Goal: Submit feedback/report problem

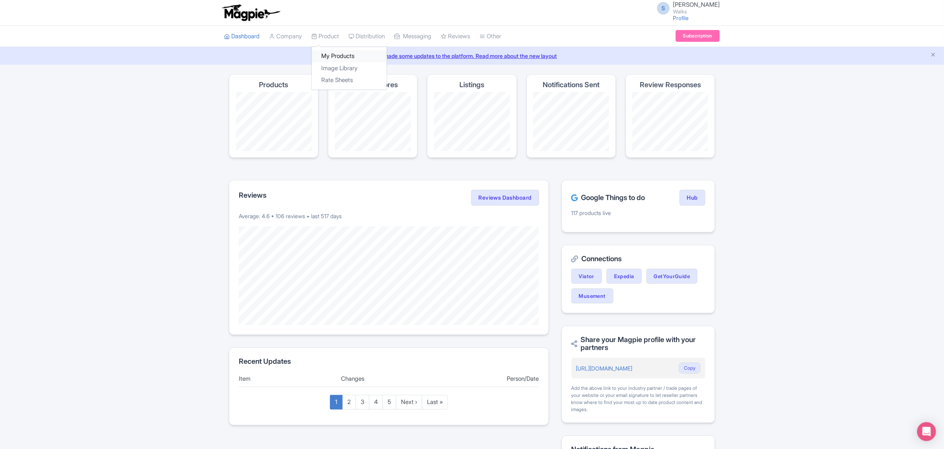
click at [332, 54] on link "My Products" at bounding box center [349, 56] width 75 height 12
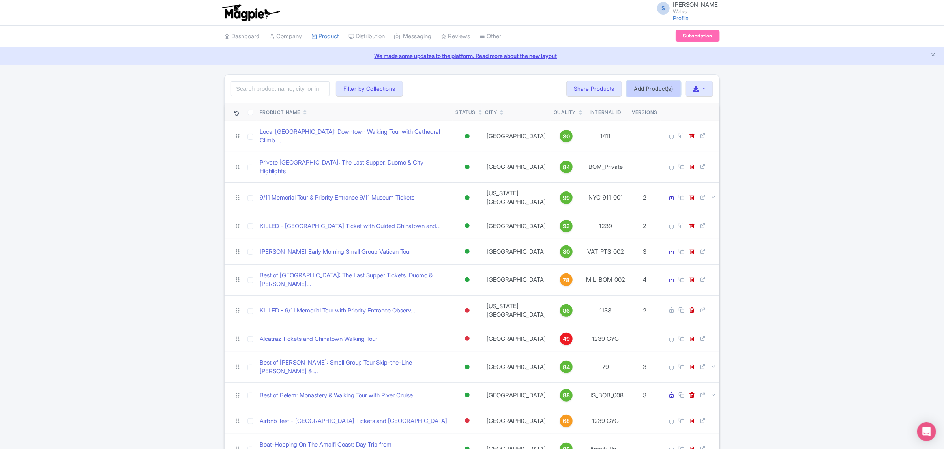
click at [660, 89] on link "Add Product(s)" at bounding box center [653, 89] width 54 height 16
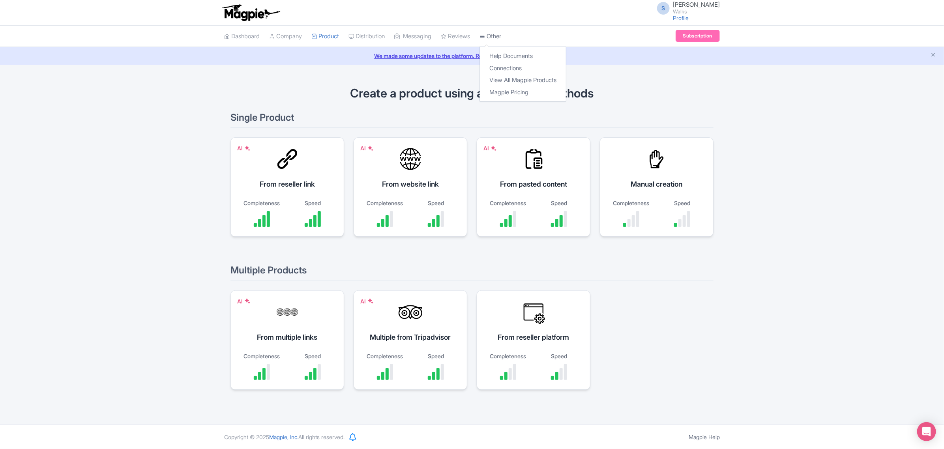
click at [499, 40] on link "Other" at bounding box center [490, 37] width 22 height 22
click at [339, 58] on link "My Products" at bounding box center [349, 56] width 75 height 12
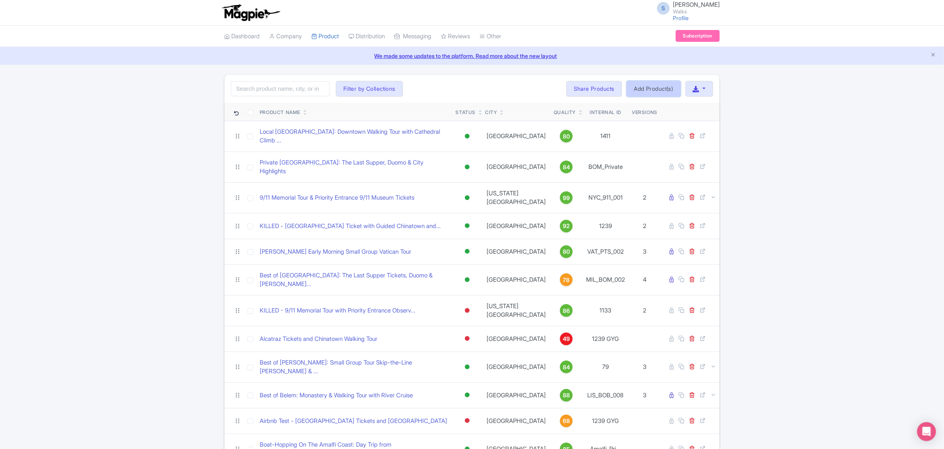
click at [654, 91] on link "Add Product(s)" at bounding box center [653, 89] width 54 height 16
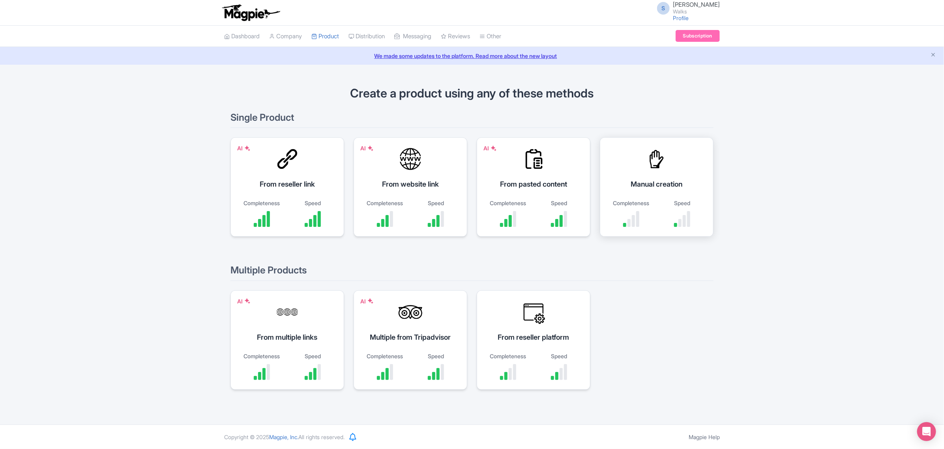
click at [663, 191] on div "Manual creation Completeness Speed" at bounding box center [657, 186] width 114 height 99
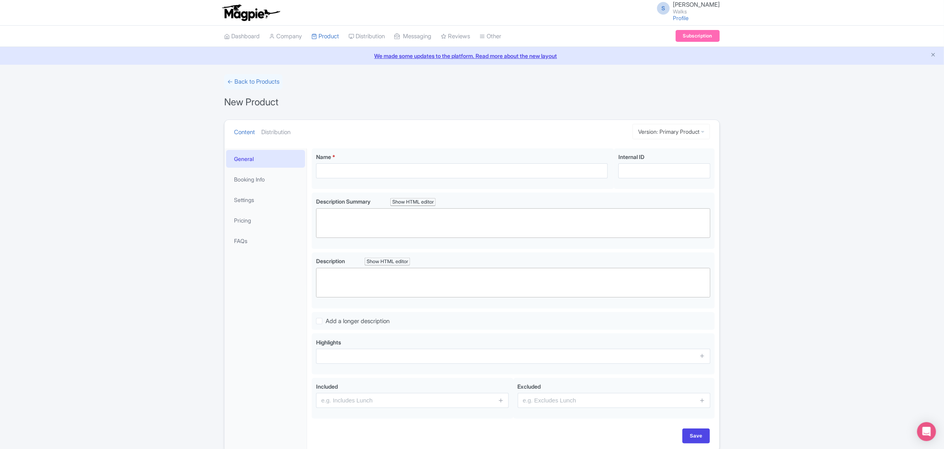
scroll to position [37, 0]
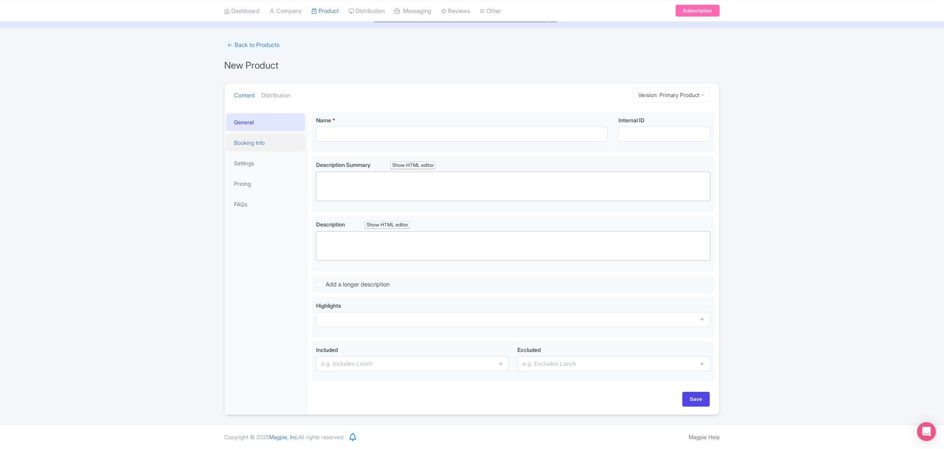
click at [251, 144] on link "Booking Info" at bounding box center [265, 143] width 79 height 18
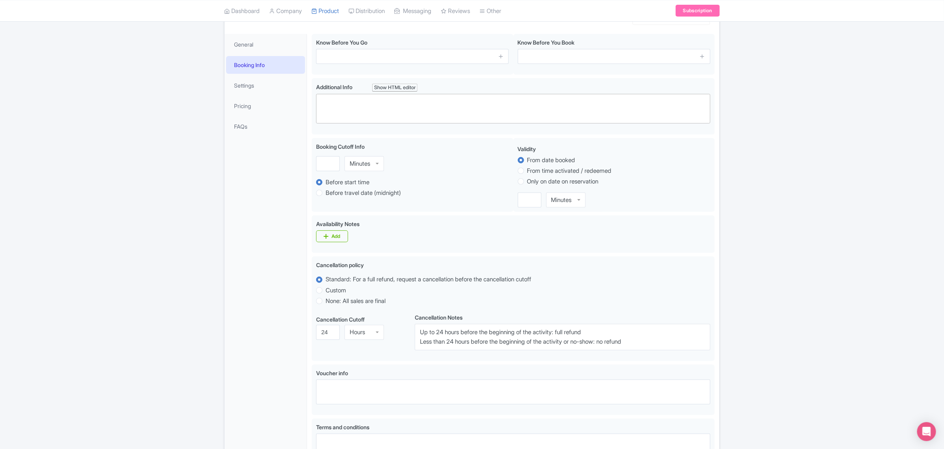
scroll to position [110, 0]
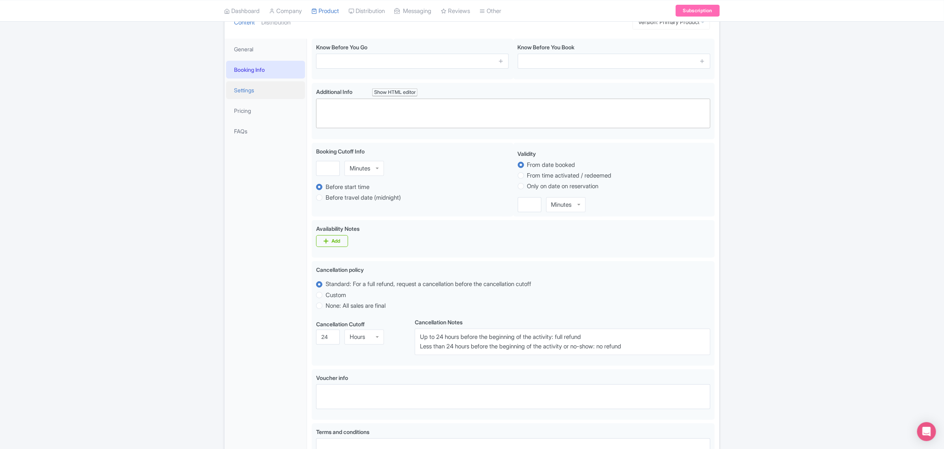
click at [241, 93] on link "Settings" at bounding box center [265, 90] width 79 height 18
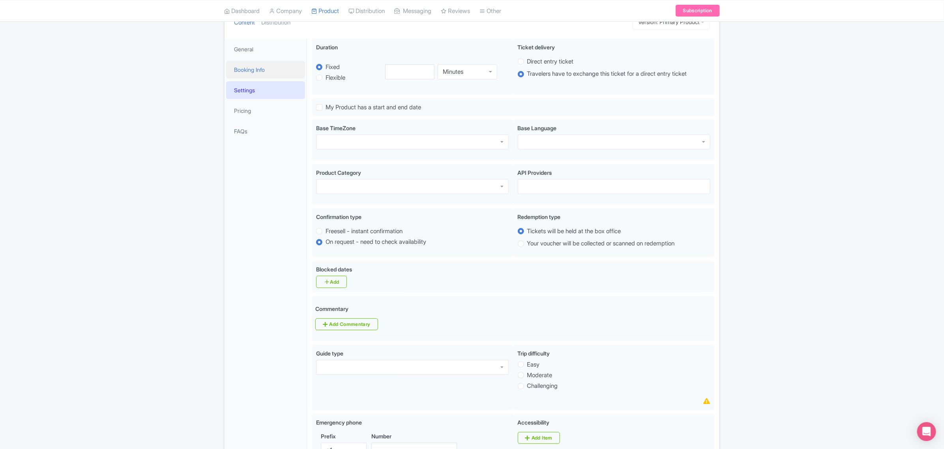
click at [245, 75] on link "Booking Info" at bounding box center [265, 70] width 79 height 18
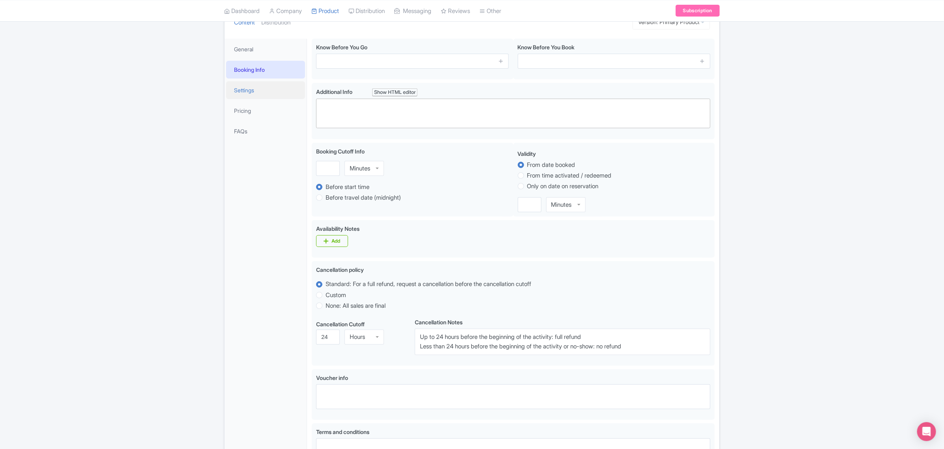
click at [255, 87] on link "Settings" at bounding box center [265, 90] width 79 height 18
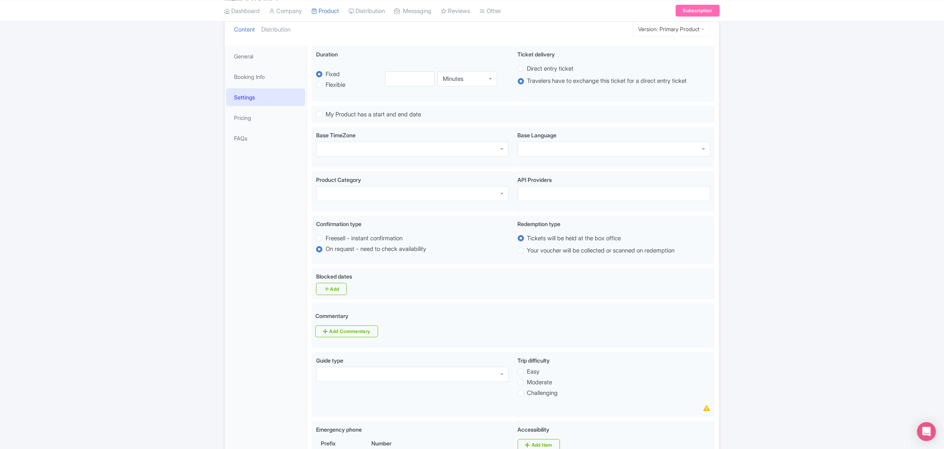
scroll to position [78, 0]
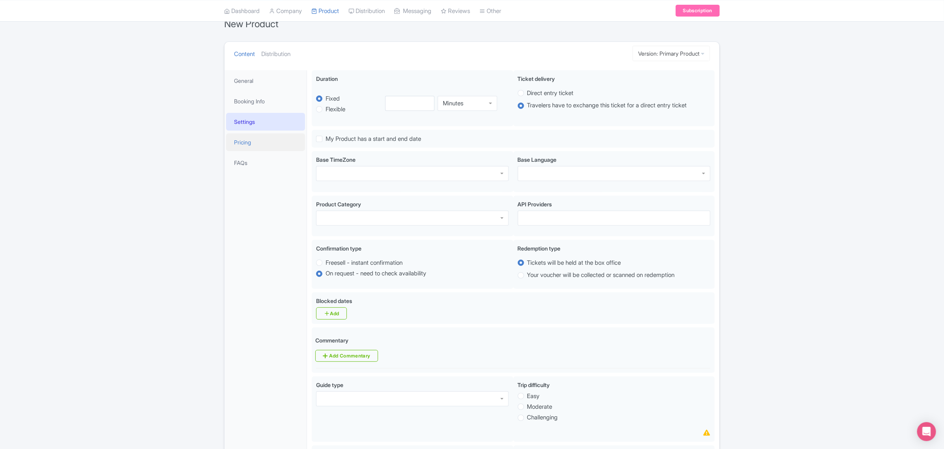
click at [262, 141] on link "Pricing" at bounding box center [265, 142] width 79 height 18
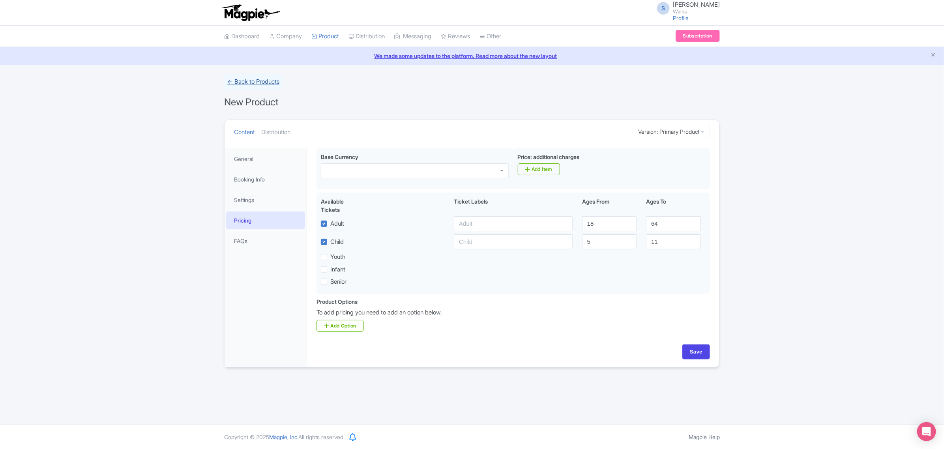
click at [252, 84] on link "← Back to Products" at bounding box center [253, 81] width 58 height 15
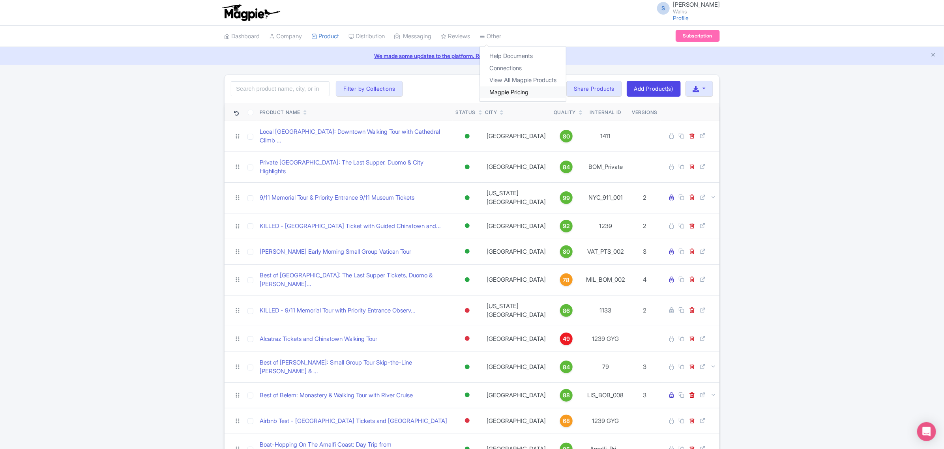
click at [508, 91] on link "Magpie Pricing" at bounding box center [523, 92] width 86 height 12
click at [688, 20] on link "Profile" at bounding box center [681, 18] width 16 height 7
click at [338, 64] on link "Image Library" at bounding box center [349, 68] width 75 height 12
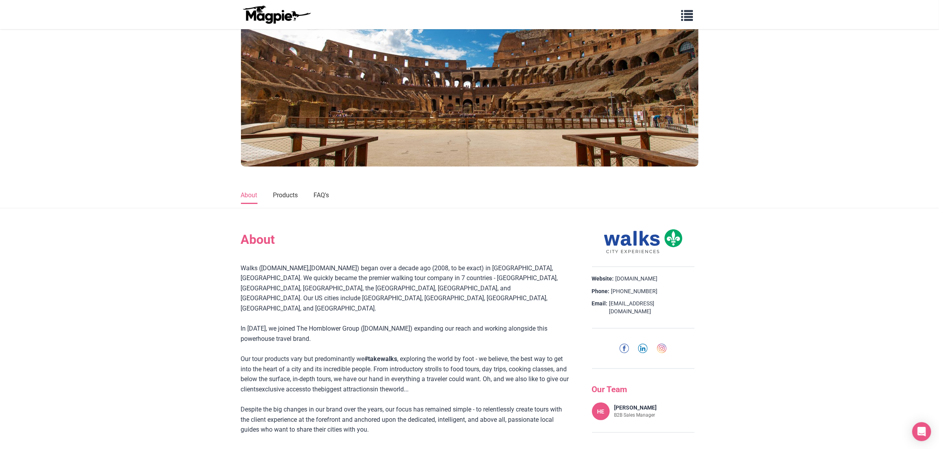
scroll to position [35, 0]
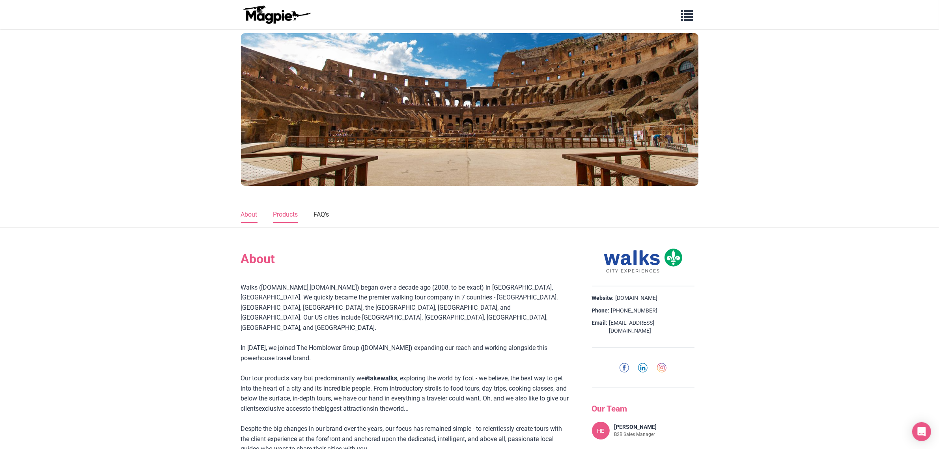
click at [277, 216] on link "Products" at bounding box center [285, 215] width 25 height 17
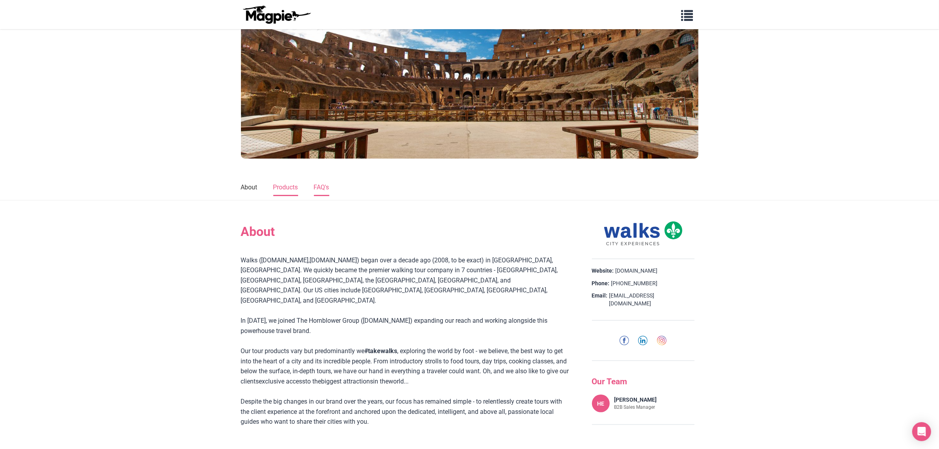
click at [316, 188] on link "FAQ's" at bounding box center [321, 187] width 15 height 17
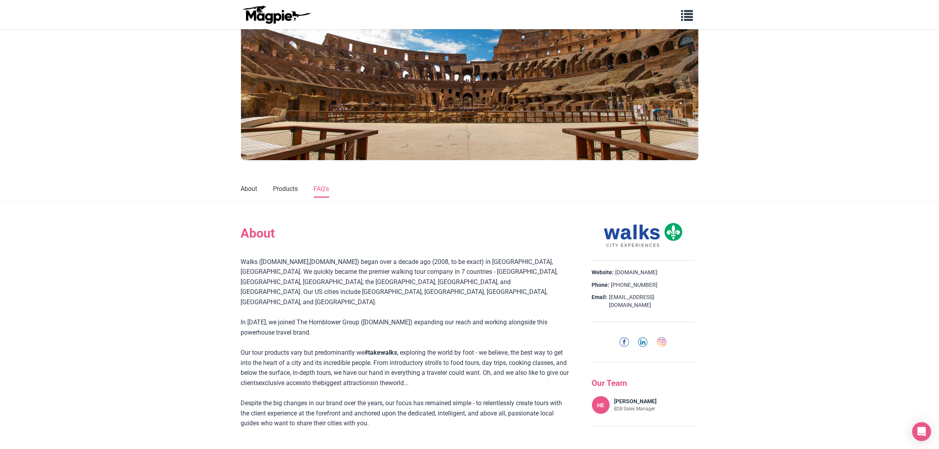
scroll to position [0, 0]
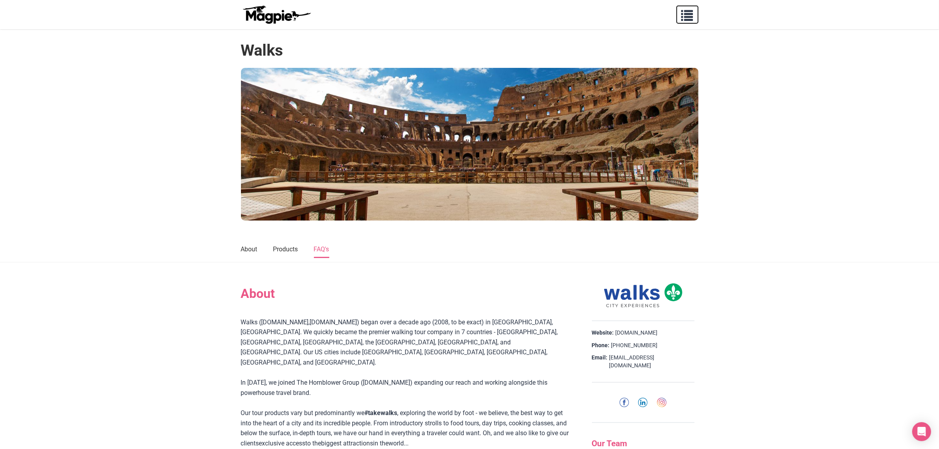
click at [695, 14] on button "button" at bounding box center [688, 15] width 22 height 18
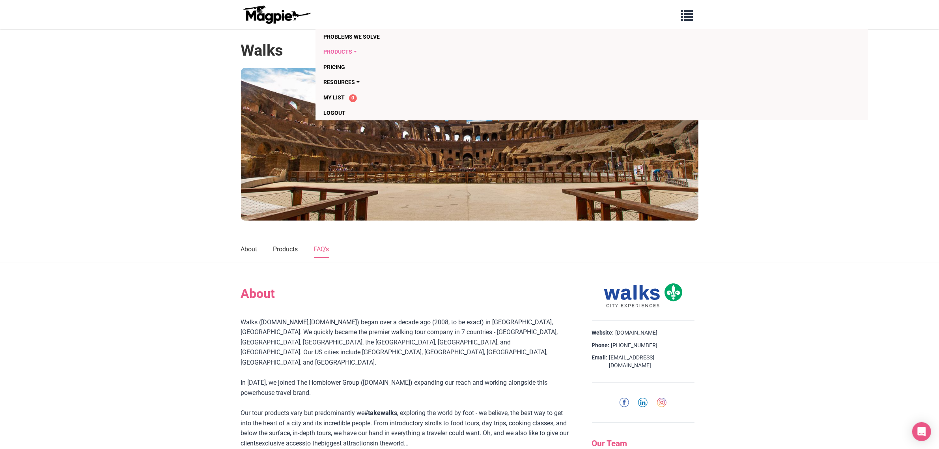
click at [346, 51] on link "Products" at bounding box center [546, 51] width 446 height 15
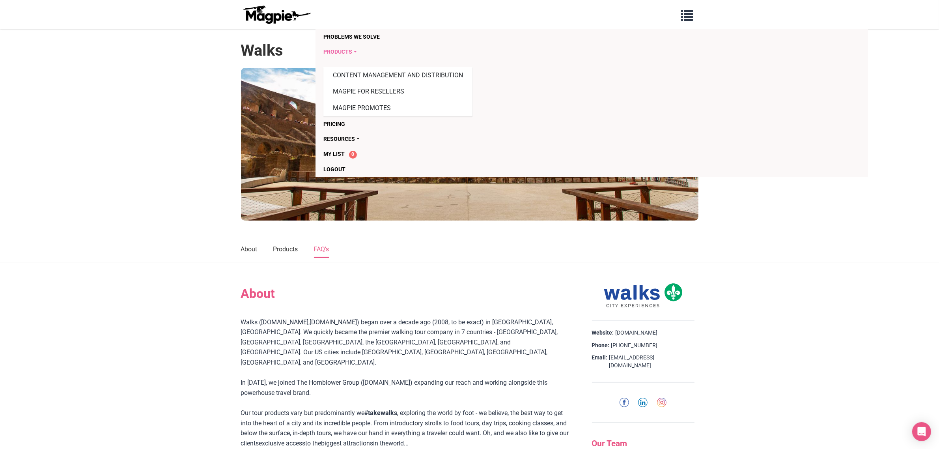
click at [346, 51] on link "Products" at bounding box center [546, 51] width 446 height 15
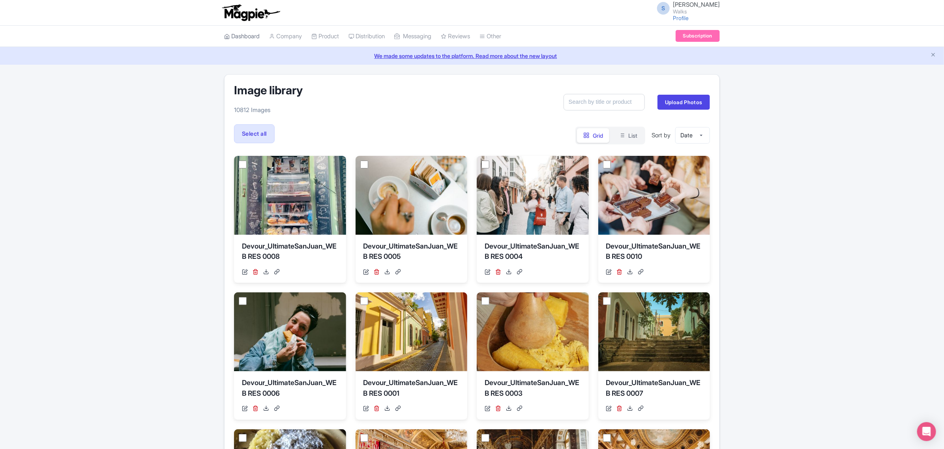
click at [249, 41] on link "Dashboard" at bounding box center [242, 37] width 36 height 22
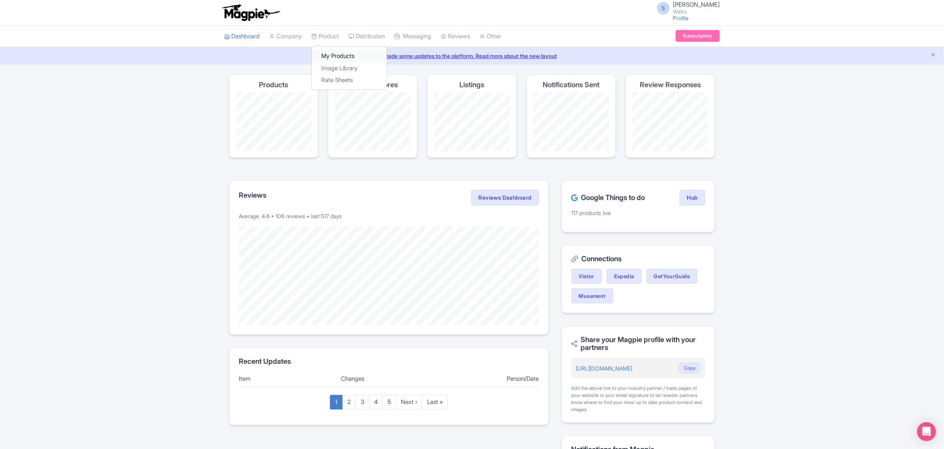
click at [333, 52] on link "My Products" at bounding box center [349, 56] width 75 height 12
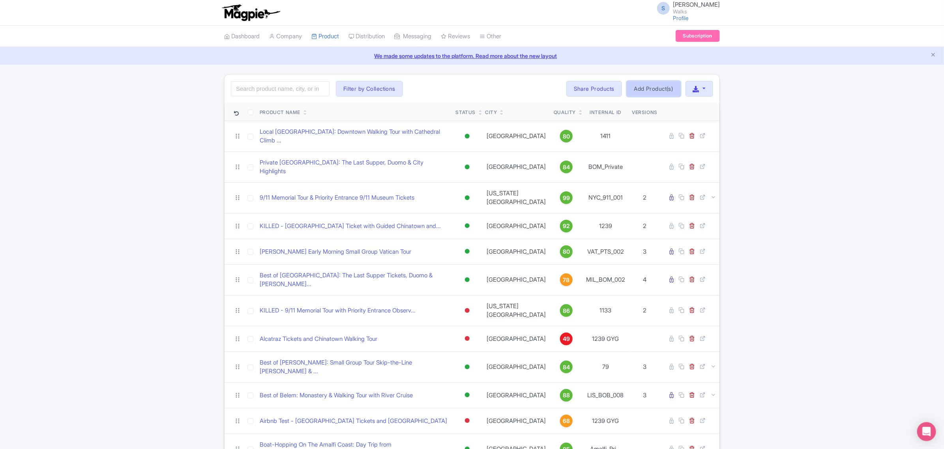
click at [630, 88] on link "Add Product(s)" at bounding box center [653, 89] width 54 height 16
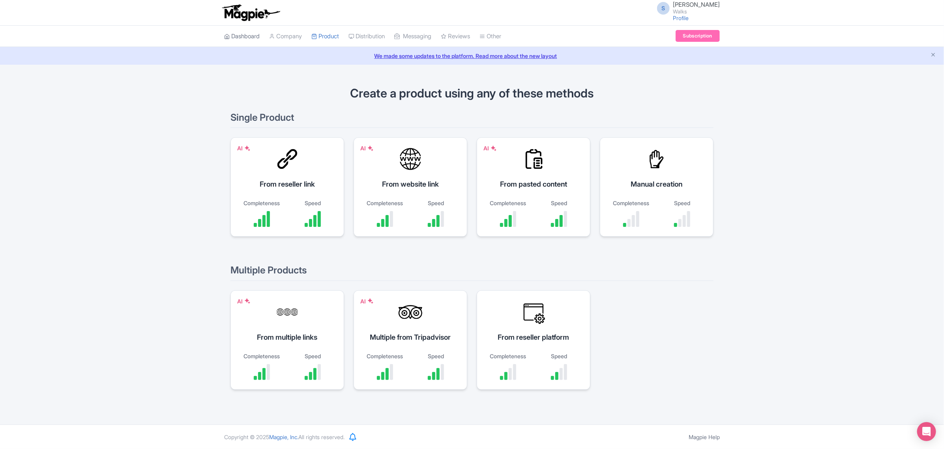
click at [249, 40] on link "Dashboard" at bounding box center [242, 37] width 36 height 22
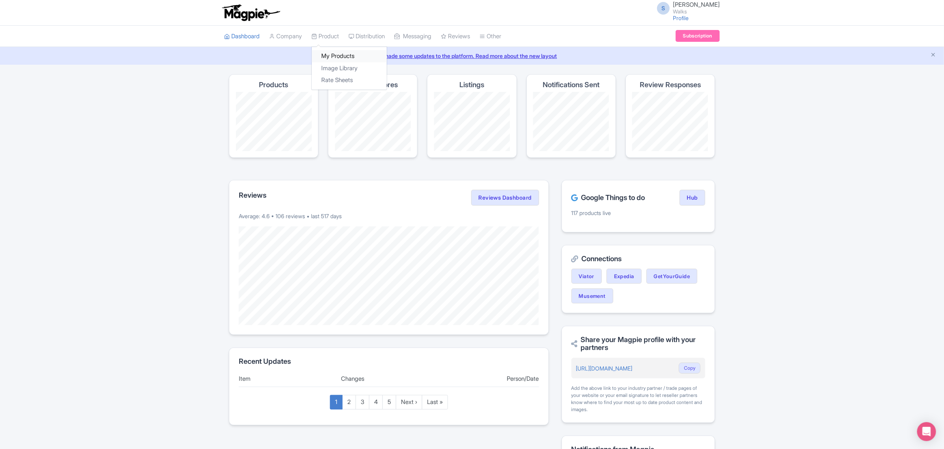
click at [333, 51] on link "My Products" at bounding box center [349, 56] width 75 height 12
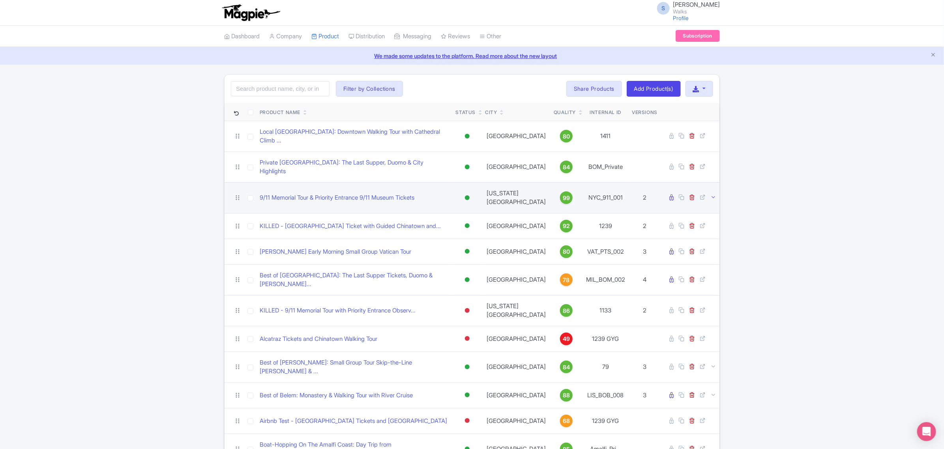
click at [713, 194] on icon at bounding box center [713, 197] width 6 height 6
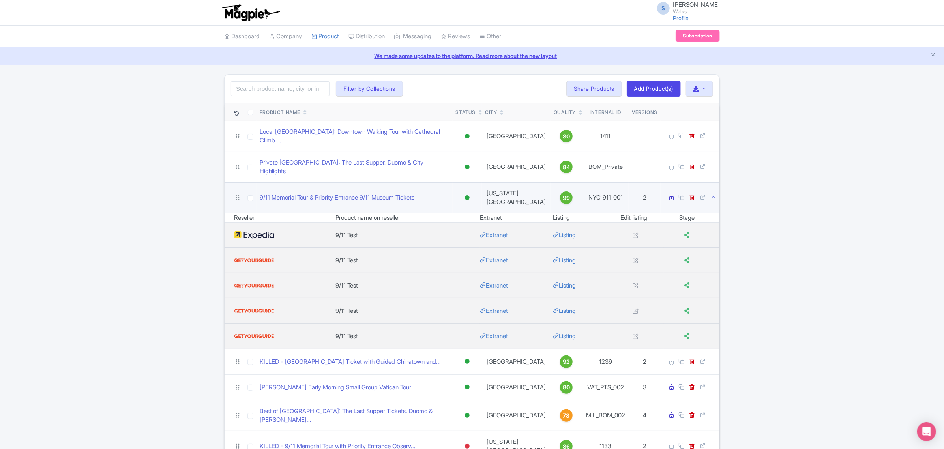
click at [713, 194] on icon at bounding box center [713, 197] width 6 height 6
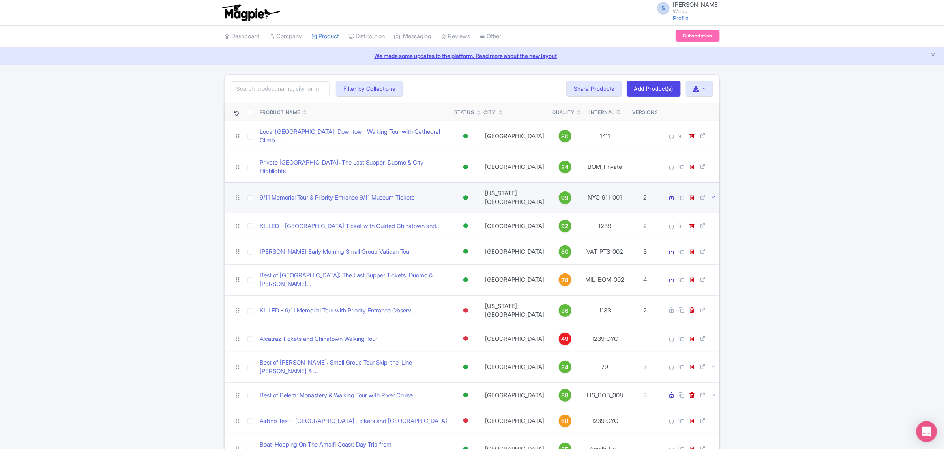
click at [925, 435] on icon "Open Intercom Messenger" at bounding box center [925, 431] width 9 height 10
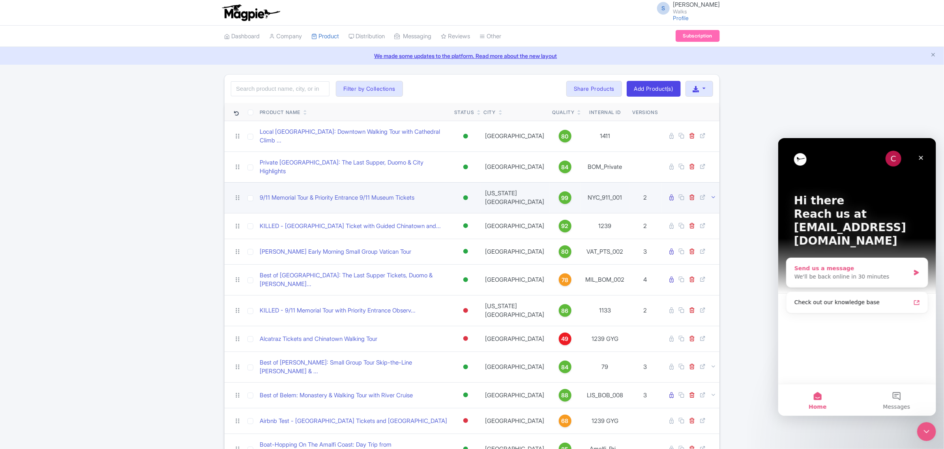
click at [847, 264] on div "Send us a message" at bounding box center [852, 268] width 116 height 8
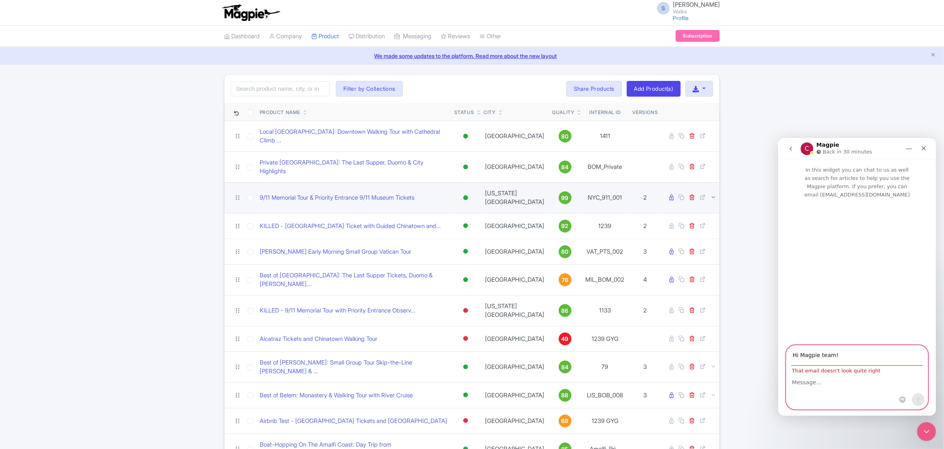
click at [843, 378] on textarea "Message…" at bounding box center [856, 379] width 141 height 13
click at [817, 378] on textarea "Message…" at bounding box center [856, 379] width 141 height 13
drag, startPoint x: 835, startPoint y: 355, endPoint x: 790, endPoint y: 355, distance: 45.8
click at [790, 355] on div "Hi Magpie team! That email doesn't look quite right" at bounding box center [856, 359] width 141 height 28
type input "monique.giancaspero@cityexperiences.com"
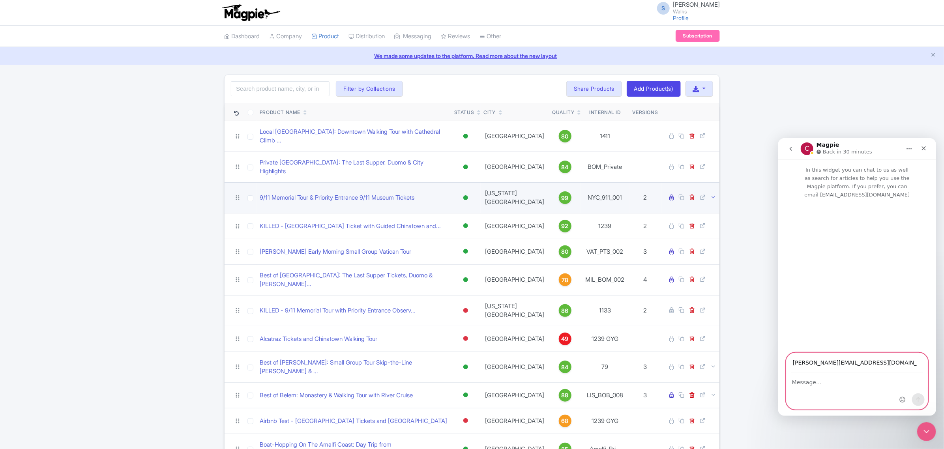
click at [798, 376] on textarea "Message…" at bounding box center [856, 379] width 141 height 13
click at [516, 58] on link "We made some updates to the platform. Read more about the new layout" at bounding box center [472, 56] width 934 height 8
click at [924, 151] on div "Close" at bounding box center [923, 148] width 14 height 14
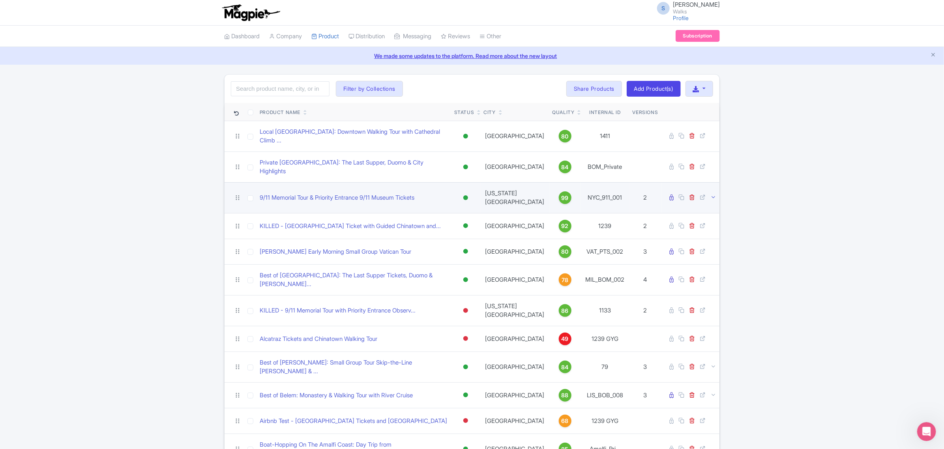
click at [925, 430] on icon "Open Intercom Messenger" at bounding box center [926, 431] width 13 height 13
